Goal: Complete application form

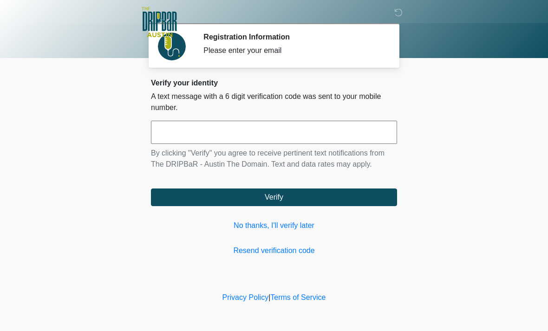
click at [315, 246] on link "Resend verification code" at bounding box center [274, 250] width 246 height 11
click at [294, 124] on input "text" at bounding box center [274, 132] width 246 height 23
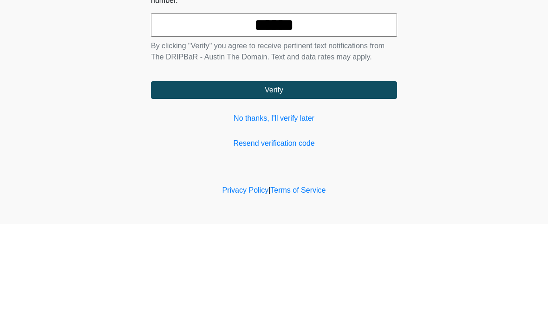
type input "******"
click at [332, 189] on button "Verify" at bounding box center [274, 198] width 246 height 18
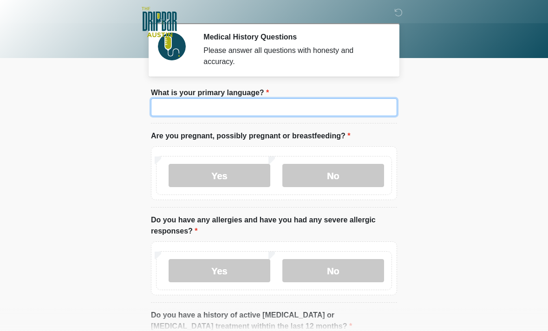
click at [172, 109] on input "What is your primary language?" at bounding box center [274, 107] width 246 height 18
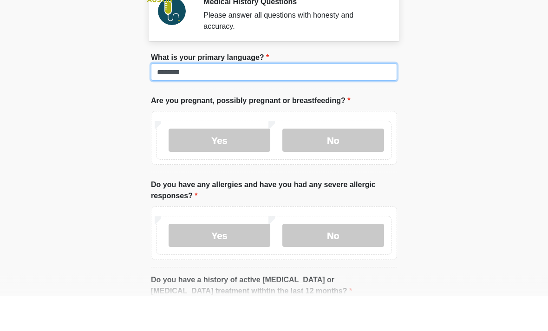
type input "*******"
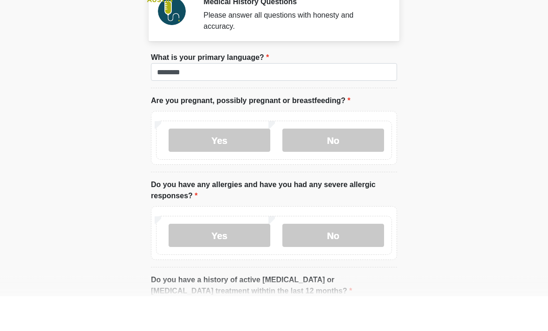
click at [346, 164] on label "No" at bounding box center [333, 175] width 102 height 23
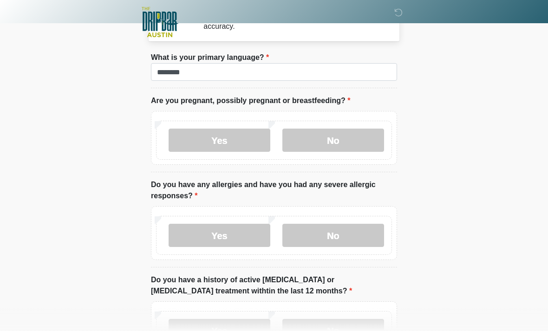
click at [368, 234] on label "No" at bounding box center [333, 235] width 102 height 23
click at [359, 331] on label "No" at bounding box center [333, 330] width 102 height 23
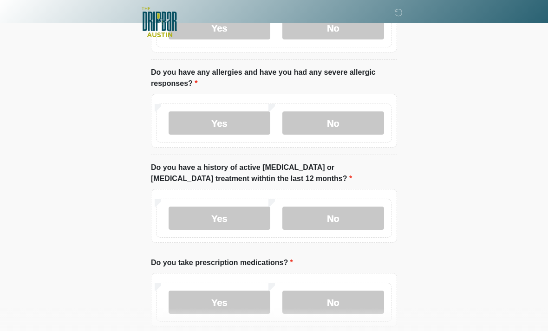
scroll to position [150, 0]
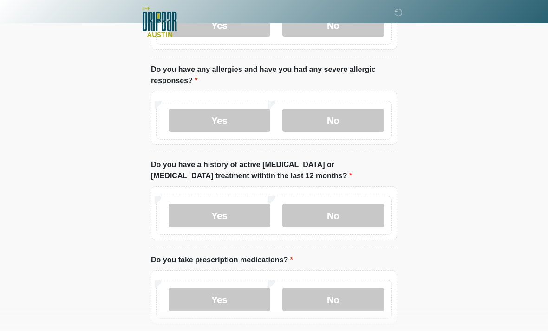
click at [233, 306] on label "Yes" at bounding box center [220, 299] width 102 height 23
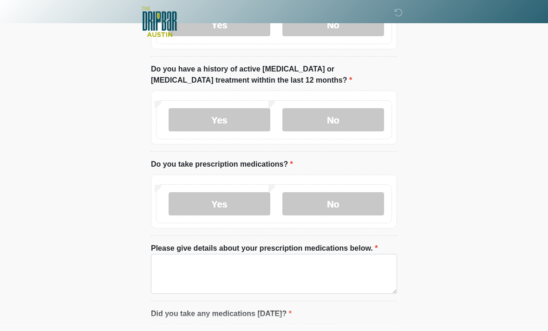
scroll to position [251, 0]
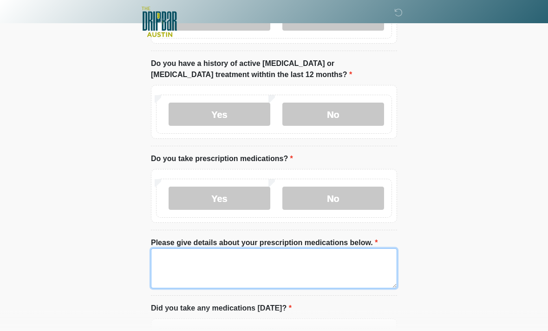
click at [170, 262] on textarea "Please give details about your prescription medications below." at bounding box center [274, 269] width 246 height 40
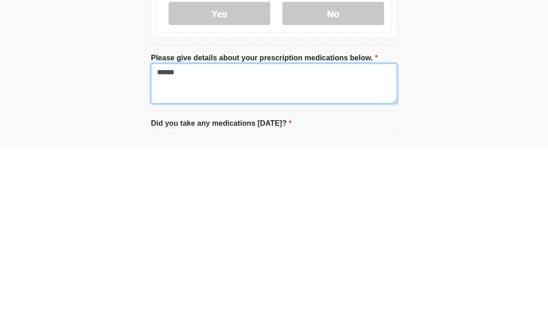
click at [267, 249] on textarea "******" at bounding box center [274, 269] width 246 height 40
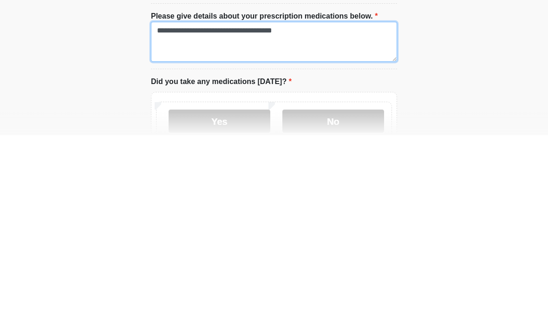
scroll to position [284, 0]
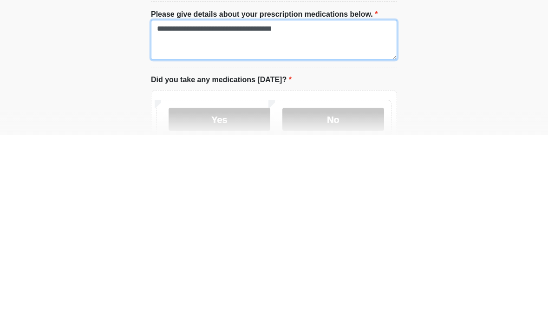
type textarea "**********"
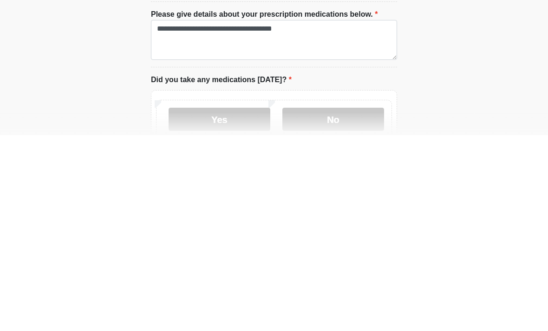
click at [234, 304] on label "Yes" at bounding box center [220, 315] width 102 height 23
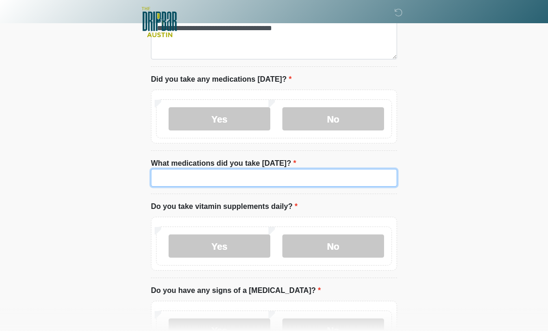
click at [317, 175] on input "What medications did you take today?" at bounding box center [274, 178] width 246 height 18
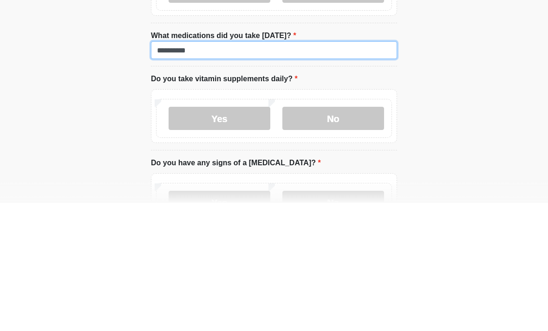
type input "**********"
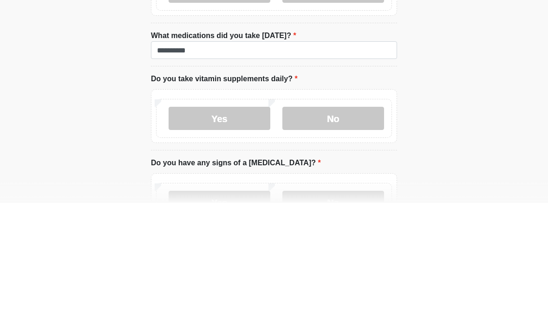
click at [242, 235] on label "Yes" at bounding box center [220, 246] width 102 height 23
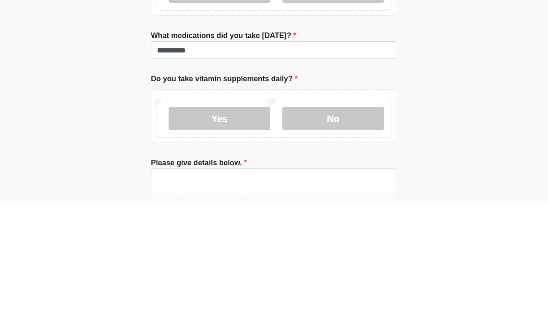
scroll to position [609, 0]
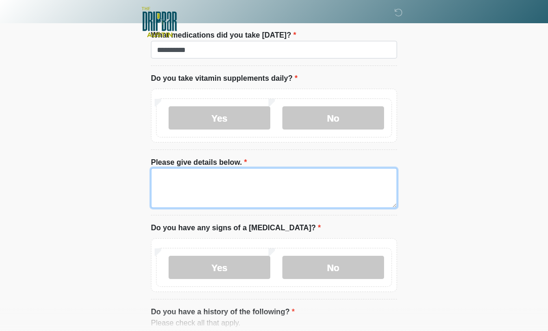
click at [332, 181] on textarea "Please give details below." at bounding box center [274, 188] width 246 height 40
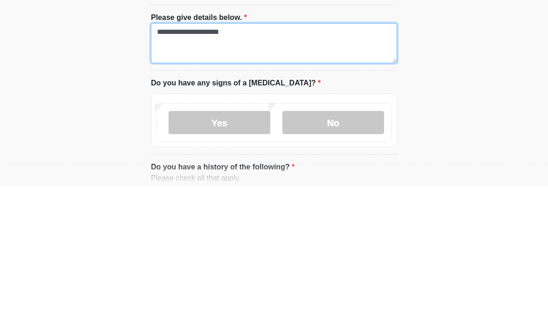
type textarea "**********"
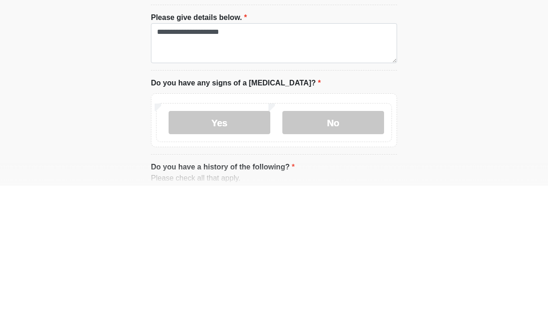
click at [345, 256] on label "No" at bounding box center [333, 267] width 102 height 23
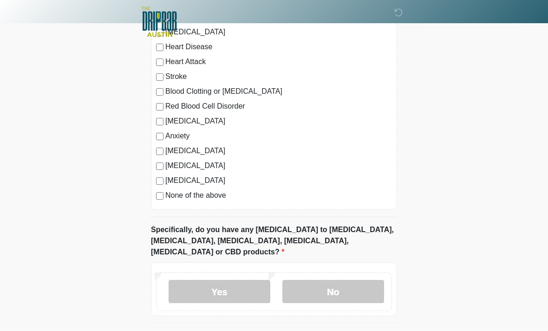
scroll to position [945, 0]
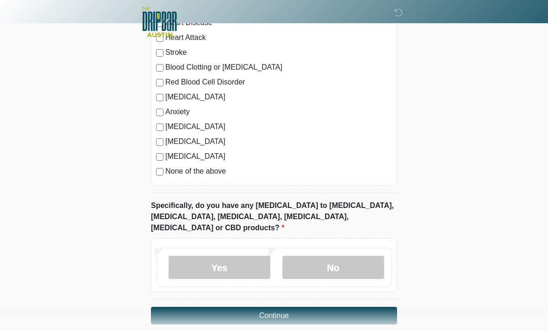
click at [348, 256] on label "No" at bounding box center [333, 267] width 102 height 23
click at [341, 307] on button "Continue" at bounding box center [274, 316] width 246 height 18
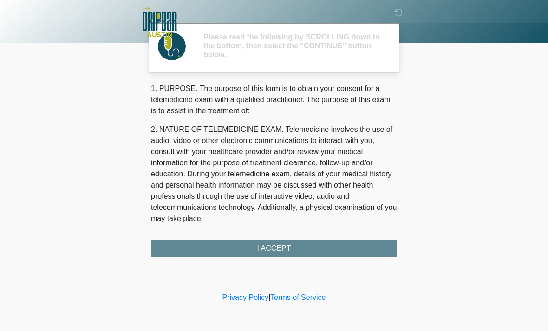
scroll to position [0, 0]
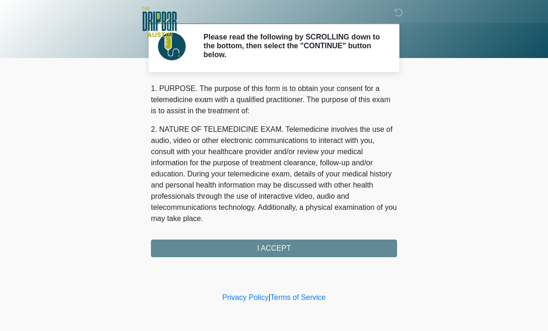
click at [341, 246] on div "1. PURPOSE. The purpose of this form is to obtain your consent for a telemedici…" at bounding box center [274, 170] width 246 height 174
click at [339, 246] on div "1. PURPOSE. The purpose of this form is to obtain your consent for a telemedici…" at bounding box center [274, 170] width 246 height 174
click at [279, 247] on div "1. PURPOSE. The purpose of this form is to obtain your consent for a telemedici…" at bounding box center [274, 170] width 246 height 174
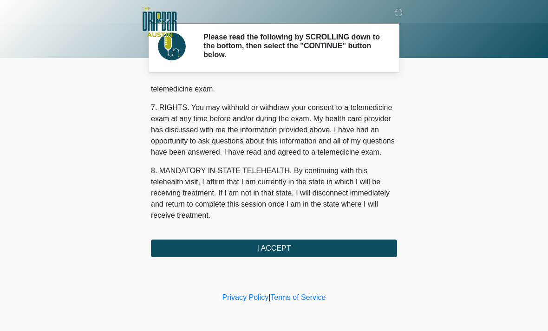
scroll to position [404, 0]
click at [286, 252] on button "I ACCEPT" at bounding box center [274, 249] width 246 height 18
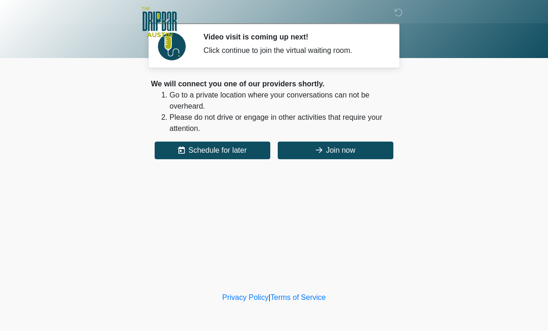
click at [355, 144] on button "Join now" at bounding box center [336, 151] width 116 height 18
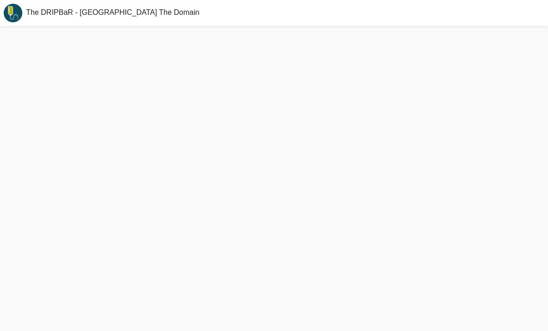
click at [373, 151] on div at bounding box center [274, 178] width 548 height 305
